Goal: Task Accomplishment & Management: Manage account settings

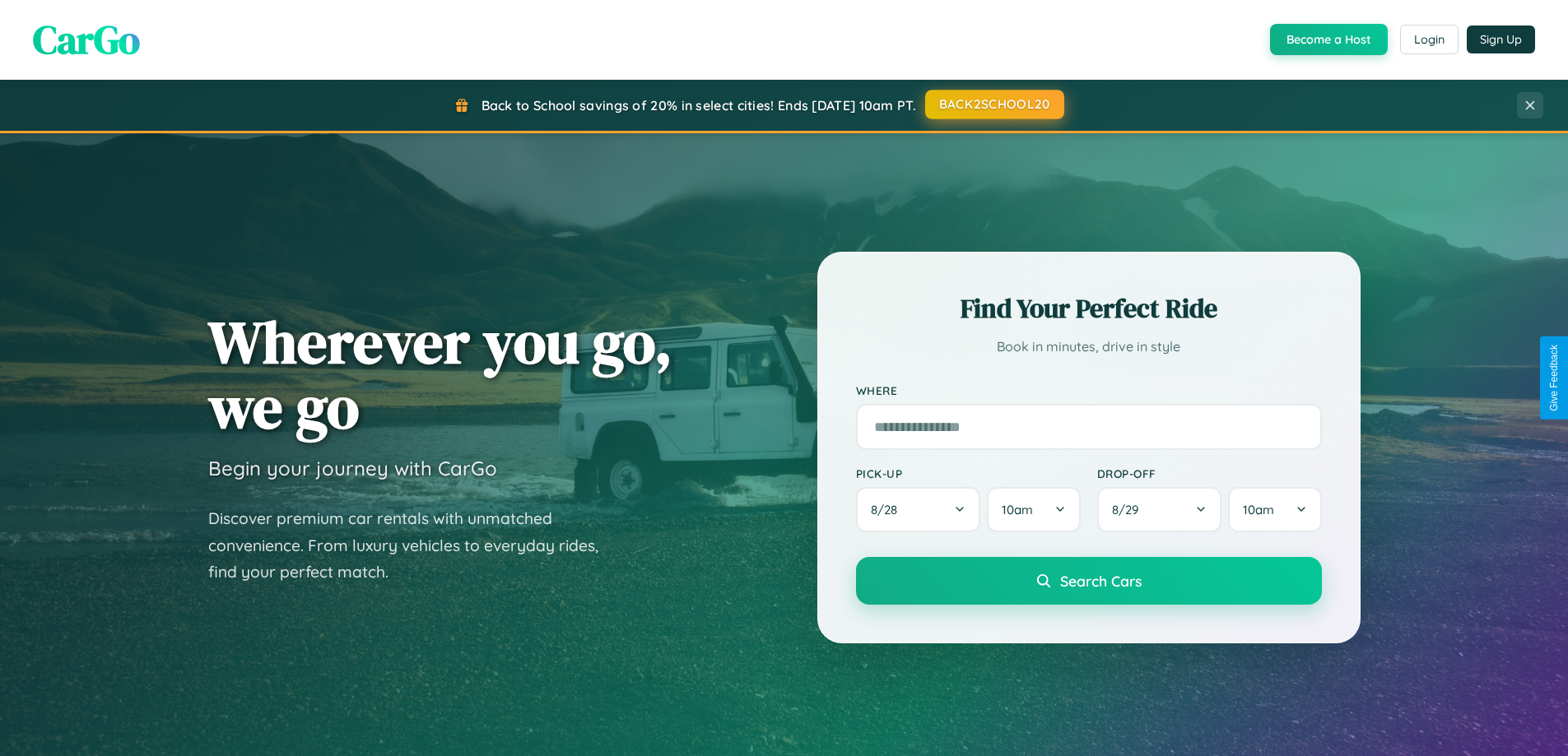
click at [993, 105] on button "BACK2SCHOOL20" at bounding box center [995, 104] width 139 height 30
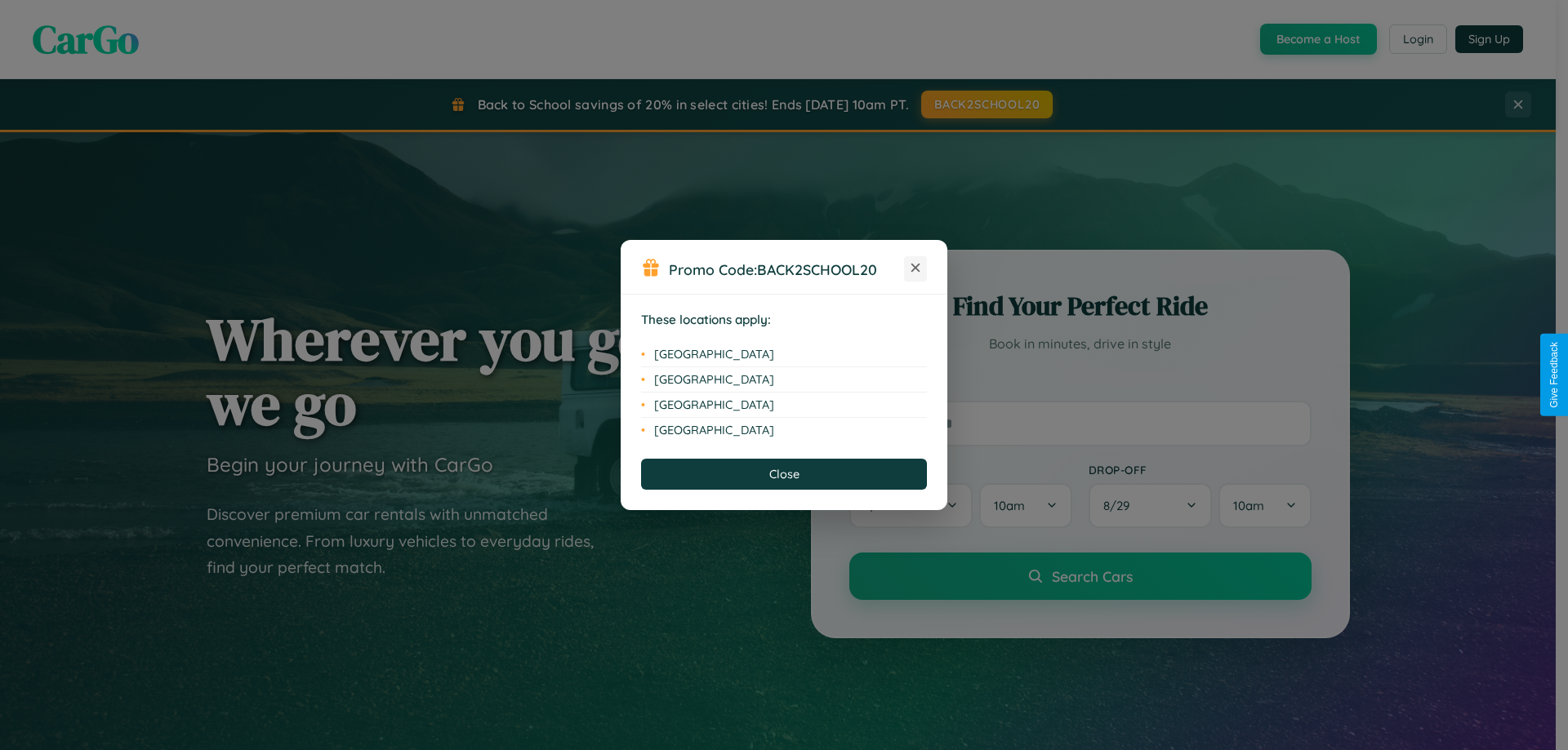
click at [915, 268] on icon at bounding box center [915, 268] width 9 height 9
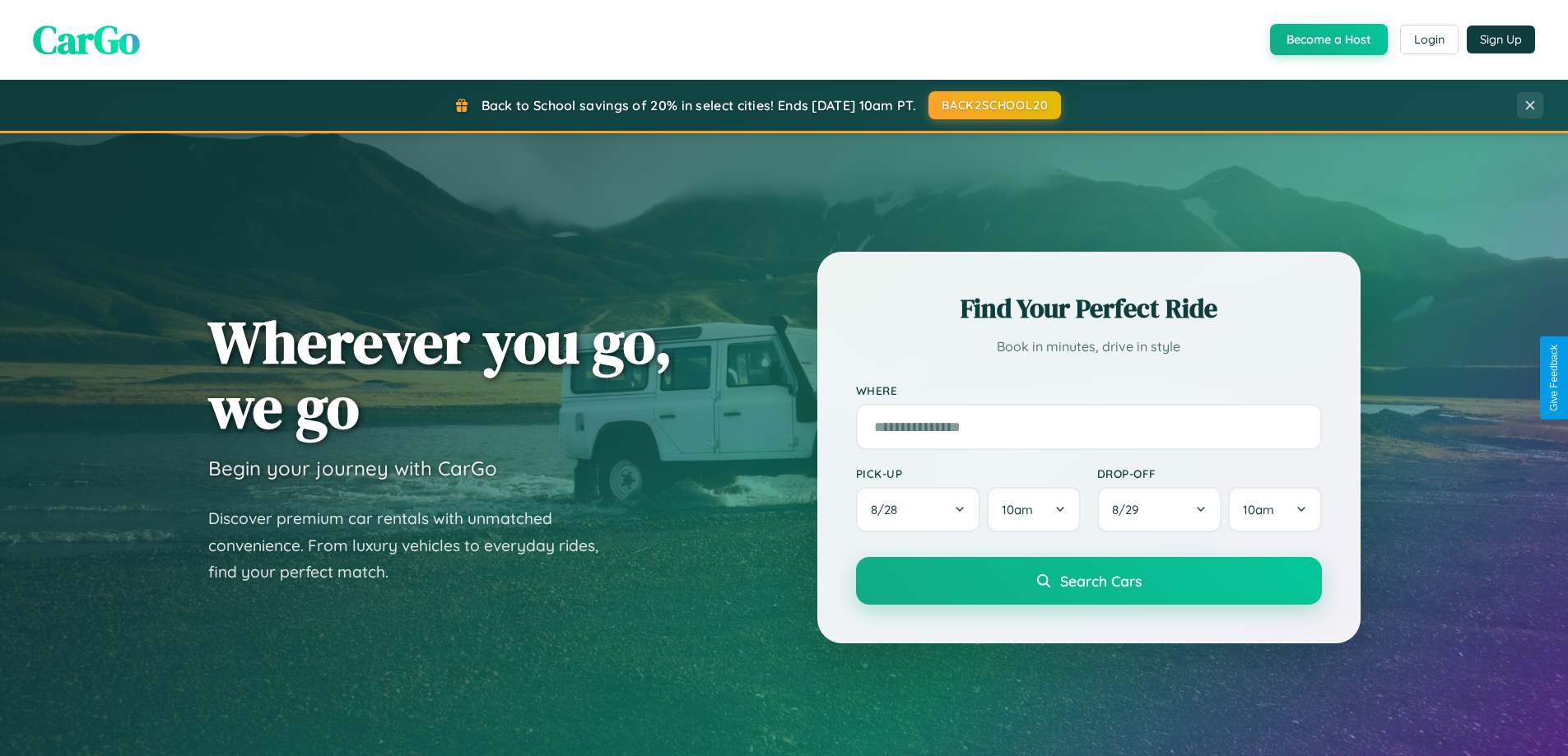
scroll to position [1132, 0]
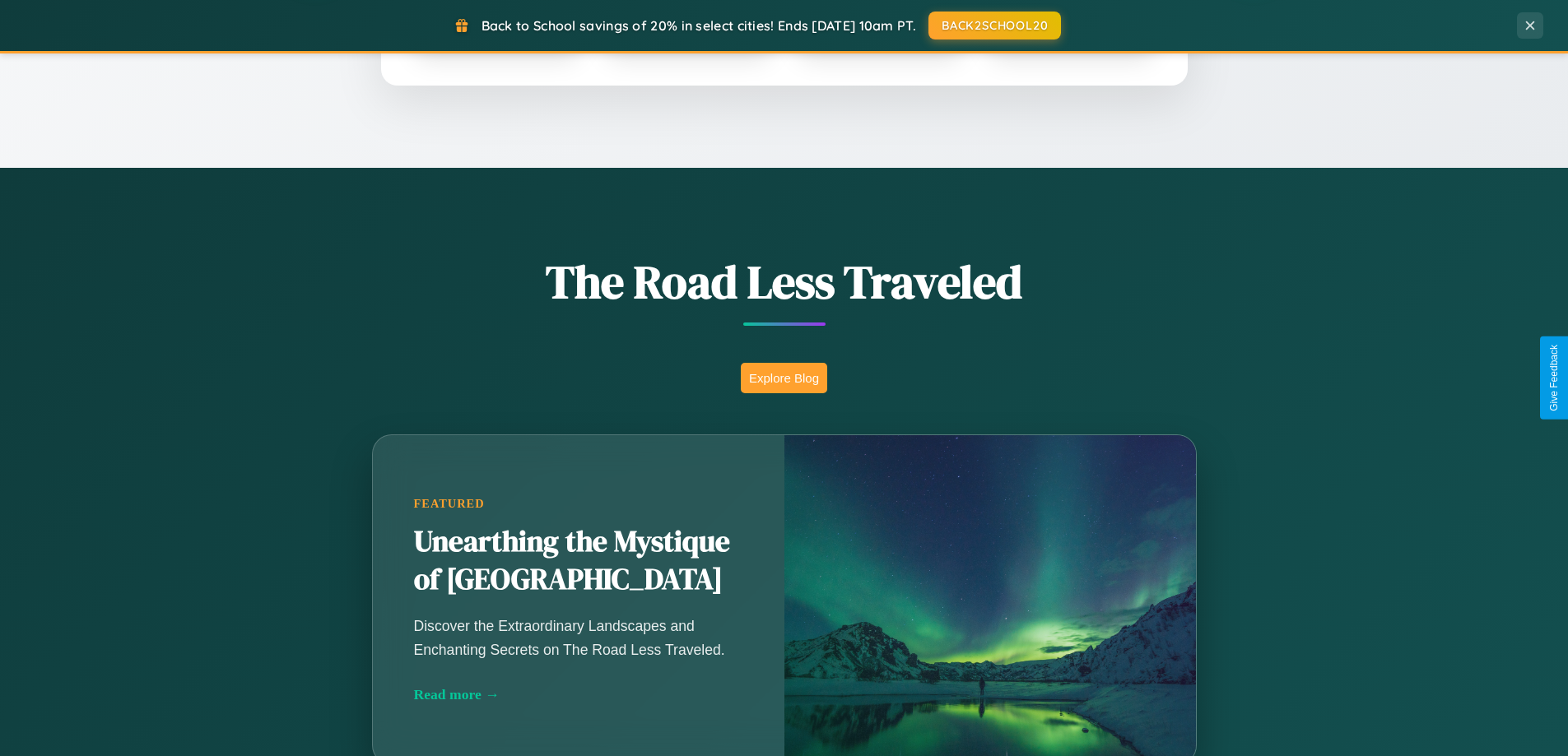
click at [784, 378] on button "Explore Blog" at bounding box center [784, 378] width 86 height 31
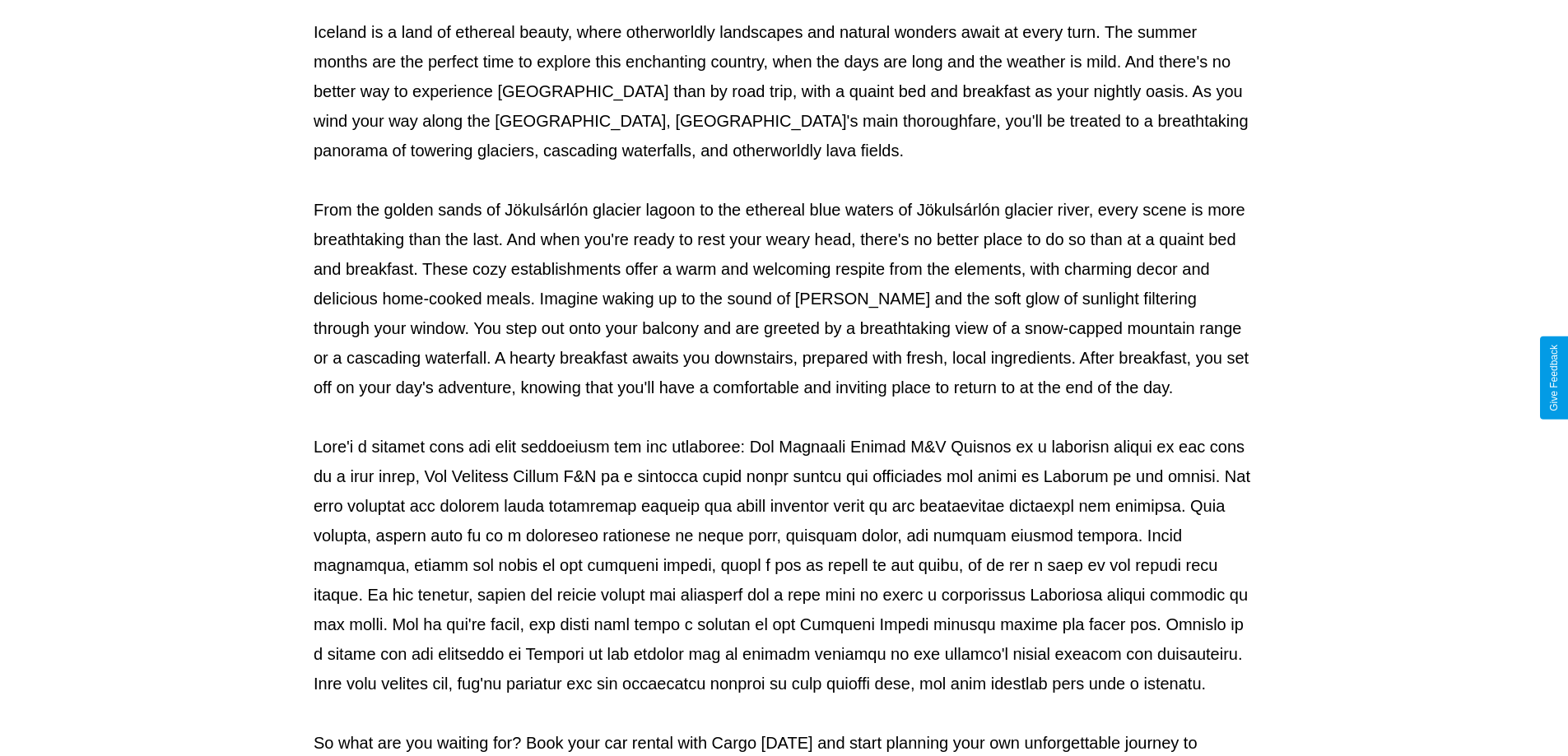
scroll to position [533, 0]
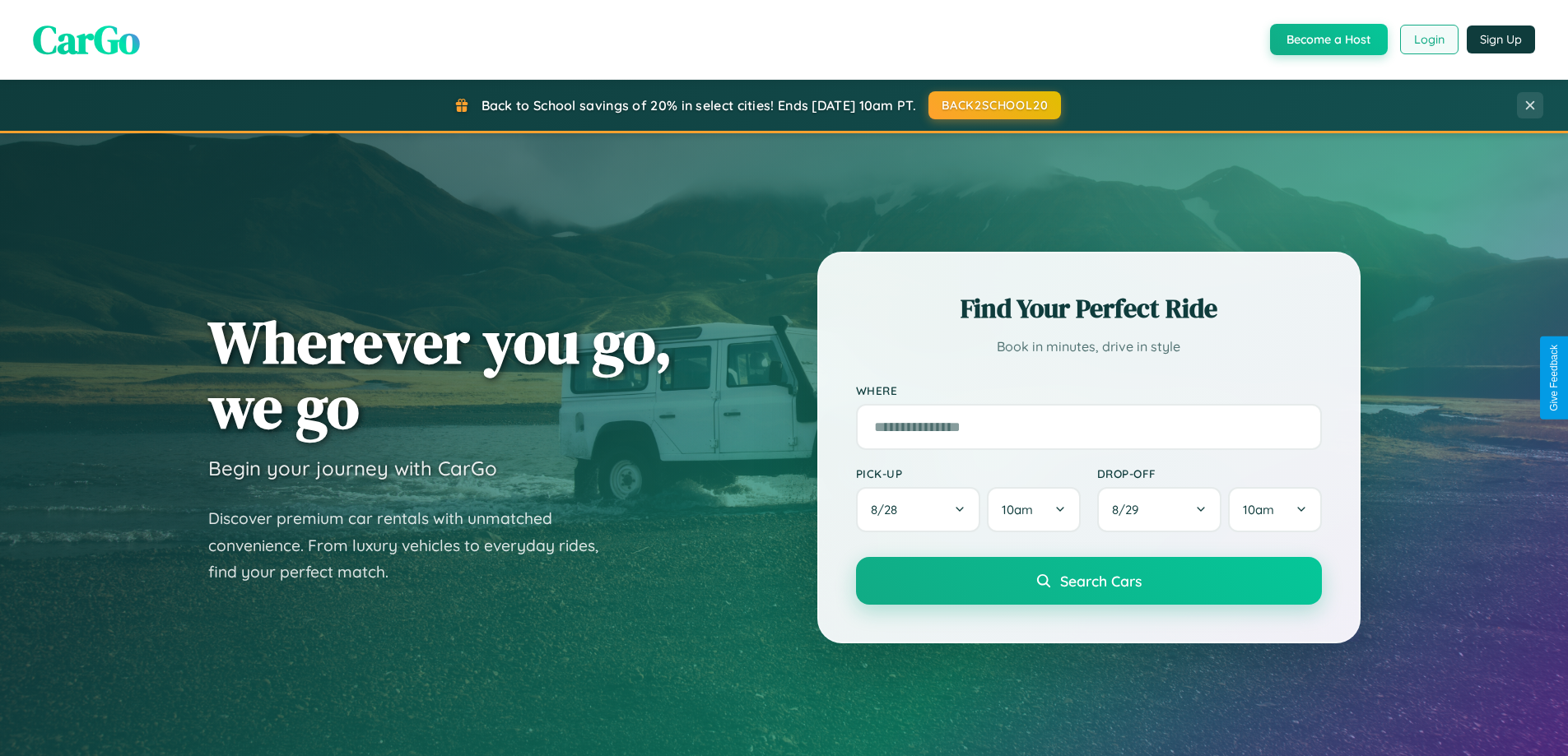
click at [1428, 40] on button "Login" at bounding box center [1429, 40] width 59 height 30
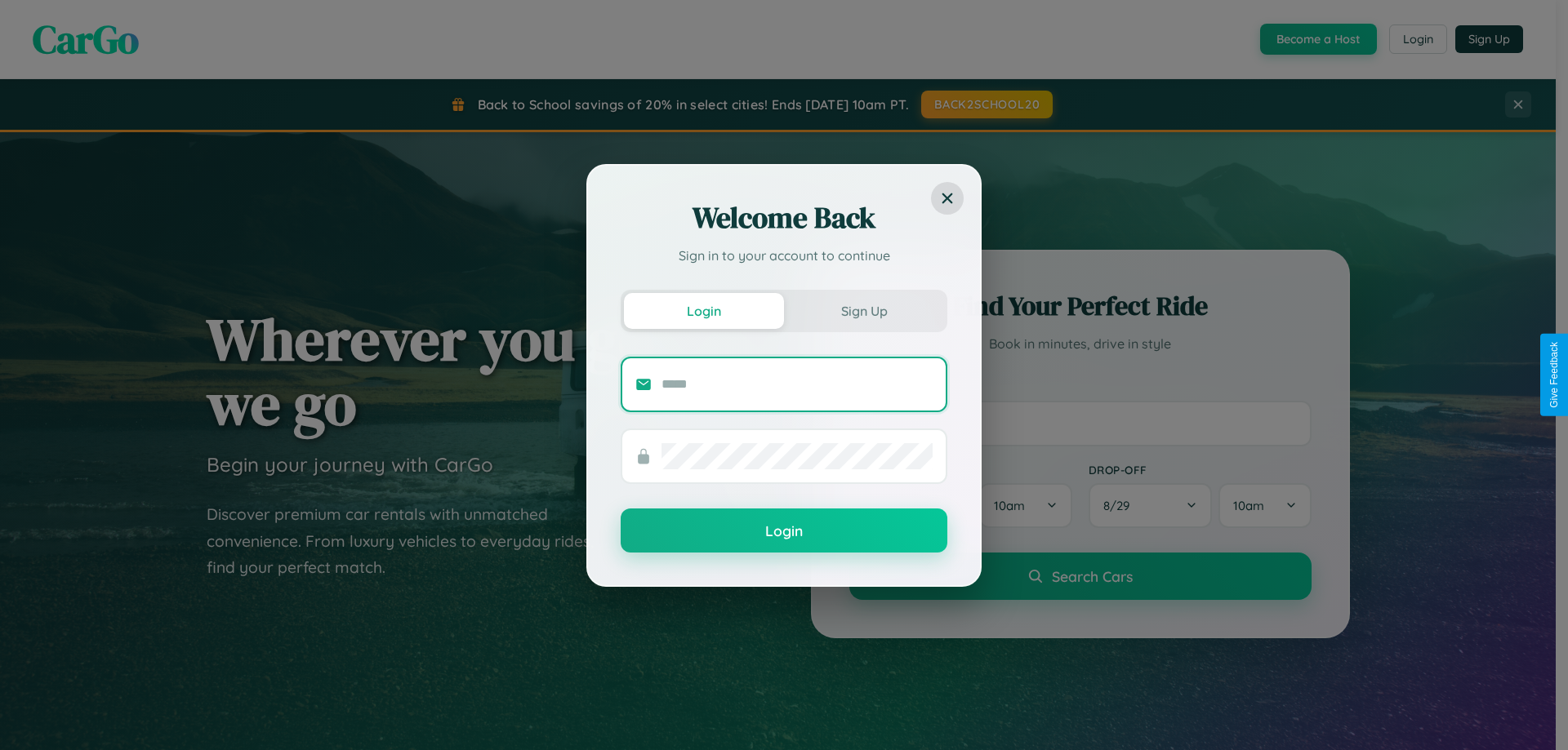
click at [797, 383] on input "text" at bounding box center [797, 385] width 271 height 26
type input "**********"
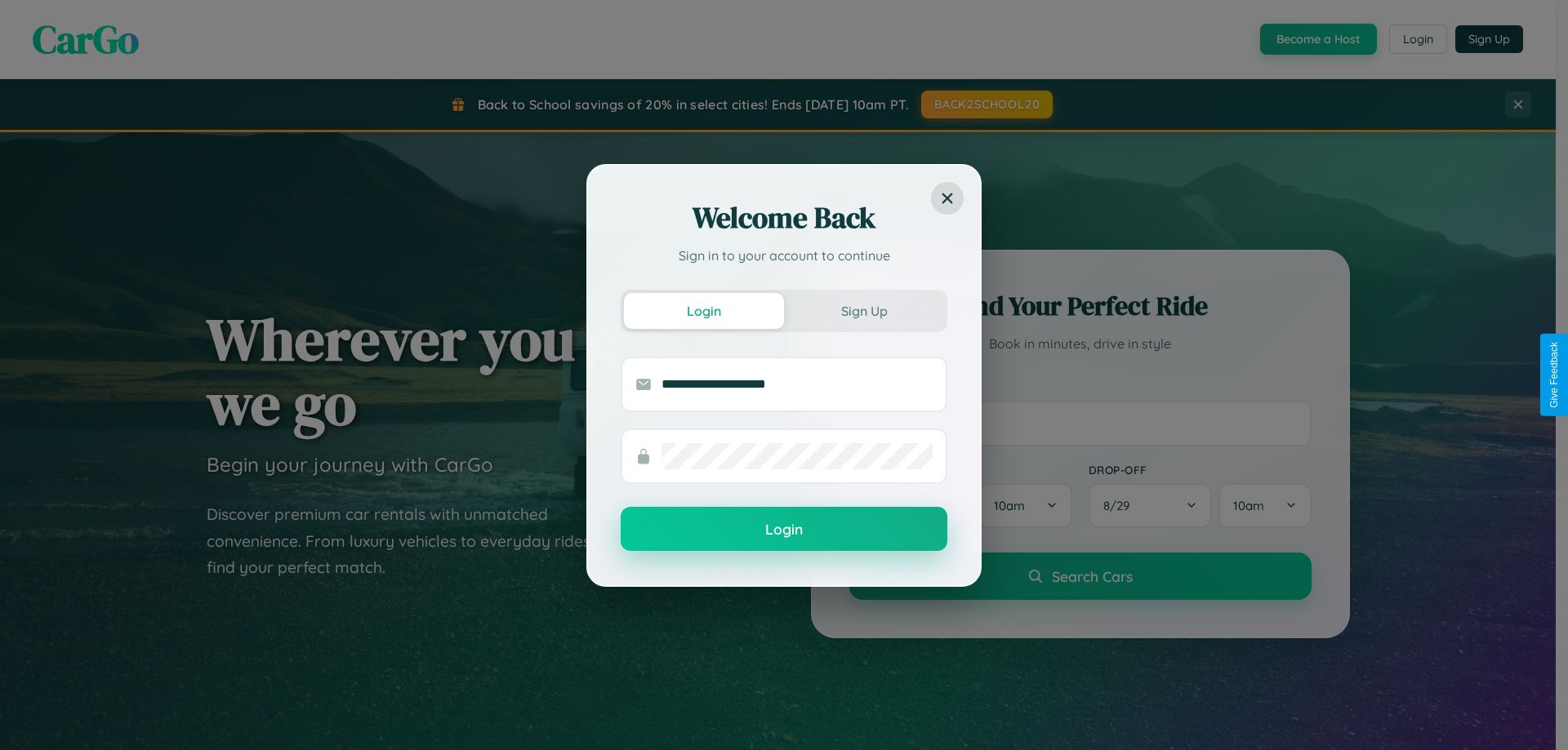
click at [784, 529] on button "Login" at bounding box center [784, 529] width 327 height 44
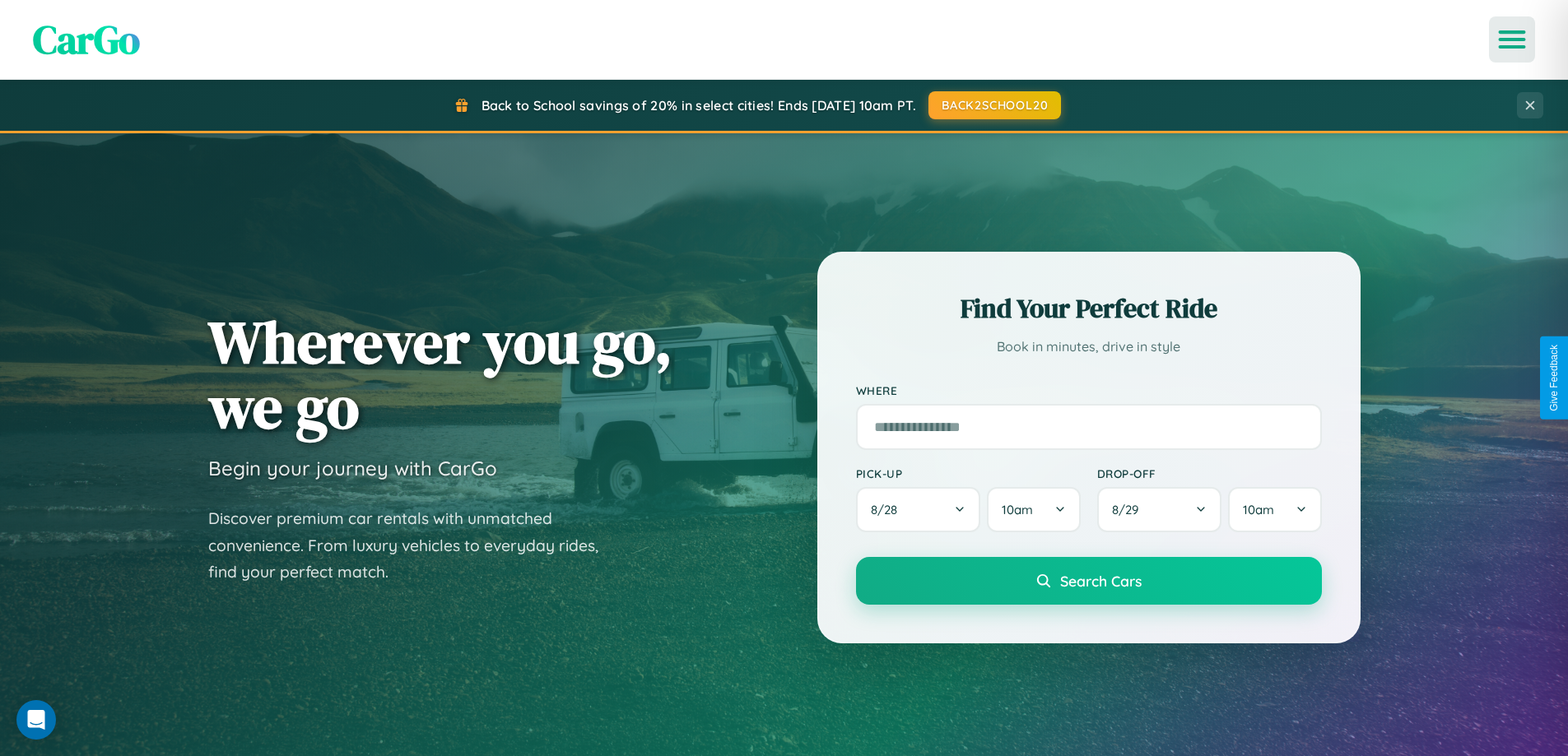
click at [1512, 40] on icon "Open menu" at bounding box center [1512, 40] width 24 height 15
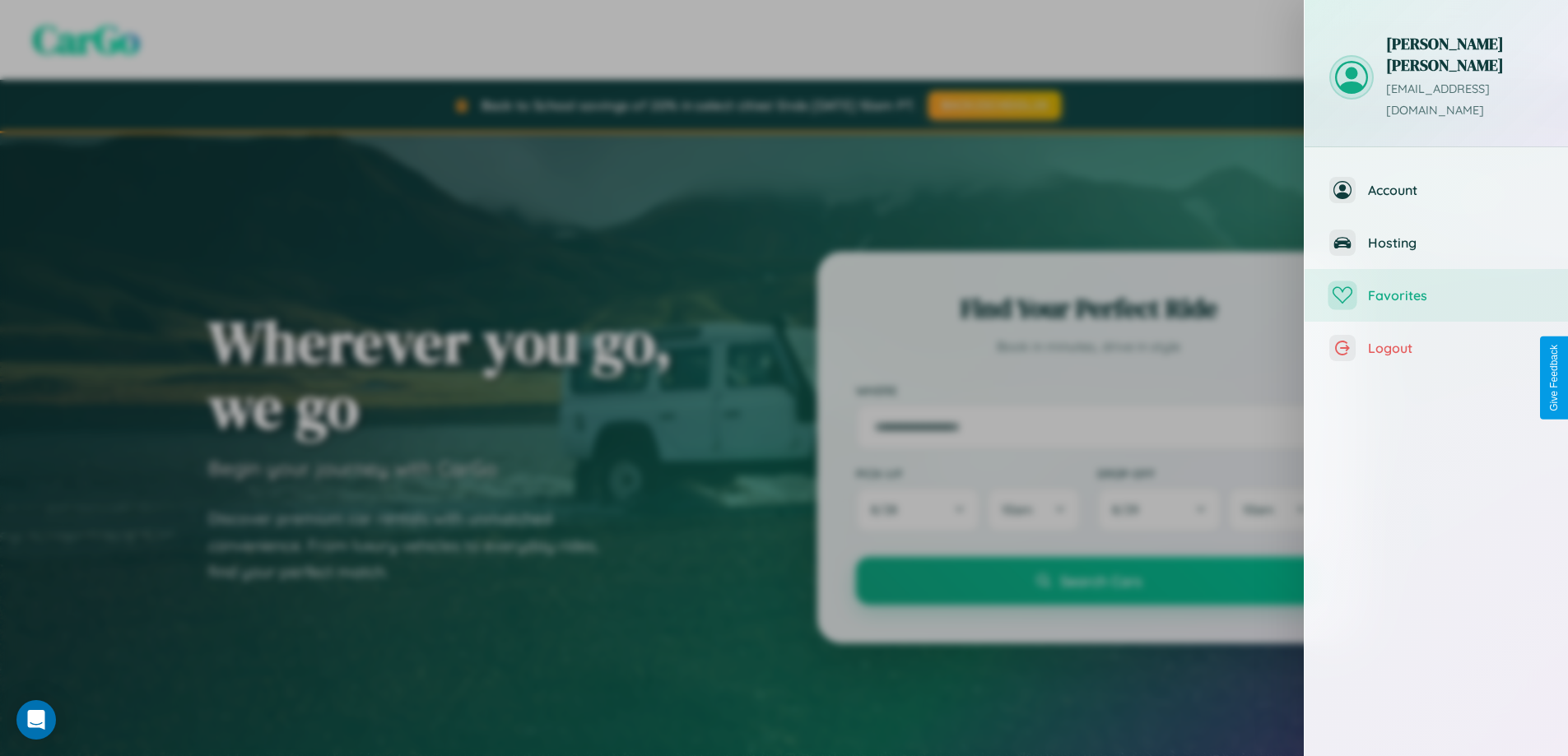
click at [1436, 287] on span "Favorites" at bounding box center [1455, 295] width 175 height 17
